Goal: Information Seeking & Learning: Learn about a topic

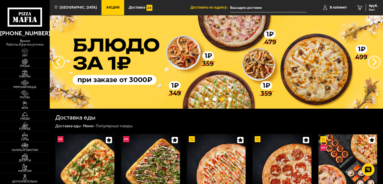
click at [108, 9] on span "Акции" at bounding box center [112, 8] width 13 height 4
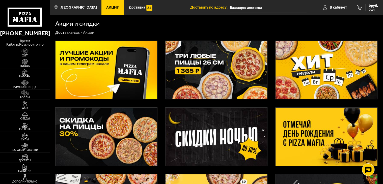
click at [308, 140] on img at bounding box center [325, 137] width 101 height 58
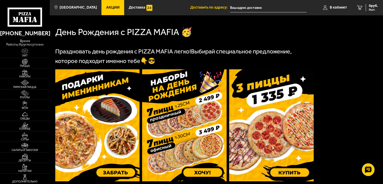
scroll to position [101, 0]
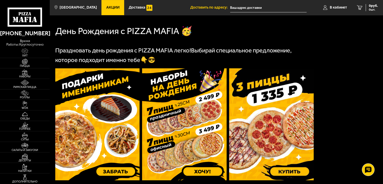
click at [115, 135] on img at bounding box center [97, 124] width 84 height 112
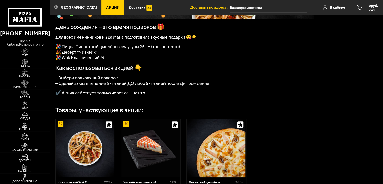
scroll to position [101, 0]
